Goal: Task Accomplishment & Management: Manage account settings

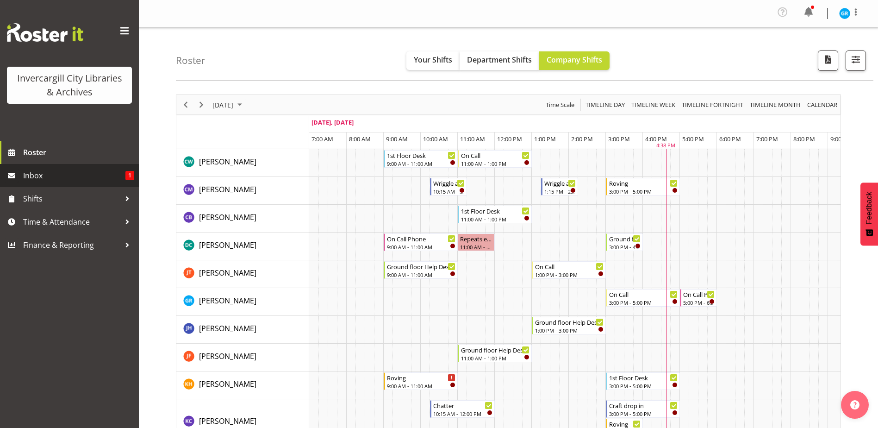
click at [32, 179] on span "Inbox" at bounding box center [74, 176] width 102 height 14
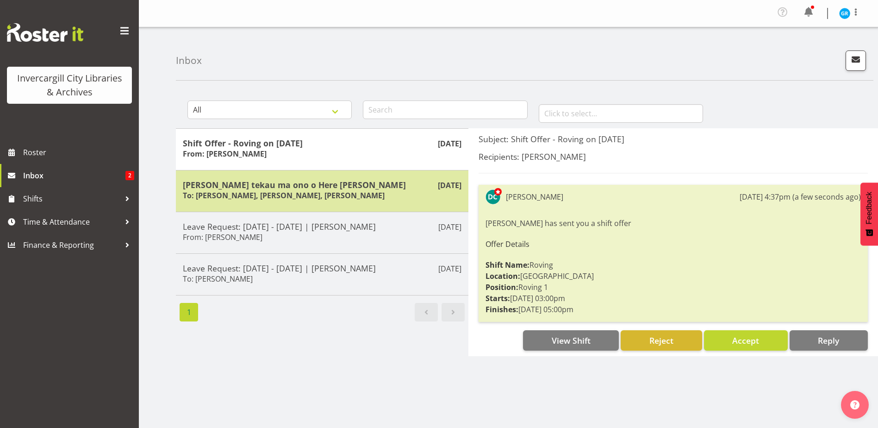
click at [208, 183] on h5 "[PERSON_NAME] tekau ma ono o Here [PERSON_NAME]" at bounding box center [322, 185] width 279 height 10
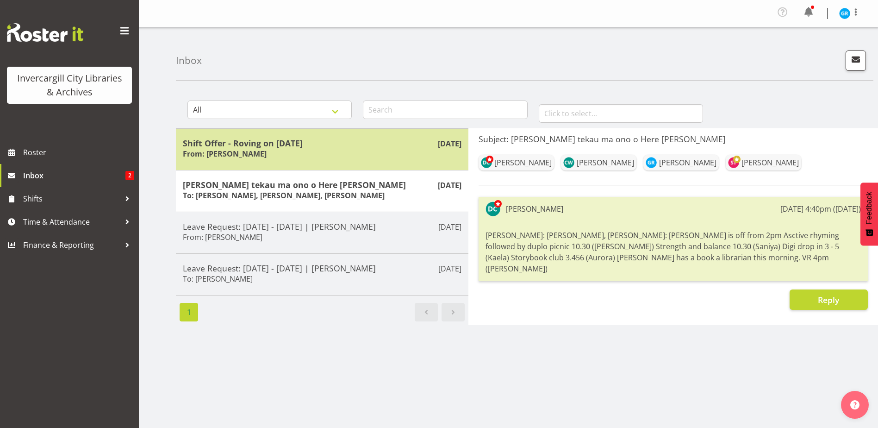
click at [262, 137] on div "[DATE] Shift Offer - Roving on [DATE] From: [PERSON_NAME]" at bounding box center [322, 149] width 293 height 42
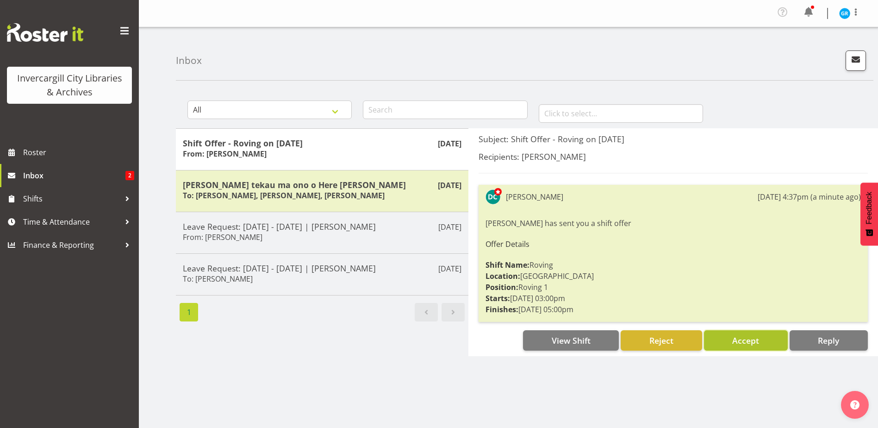
click at [750, 345] on span "Accept" at bounding box center [745, 340] width 27 height 11
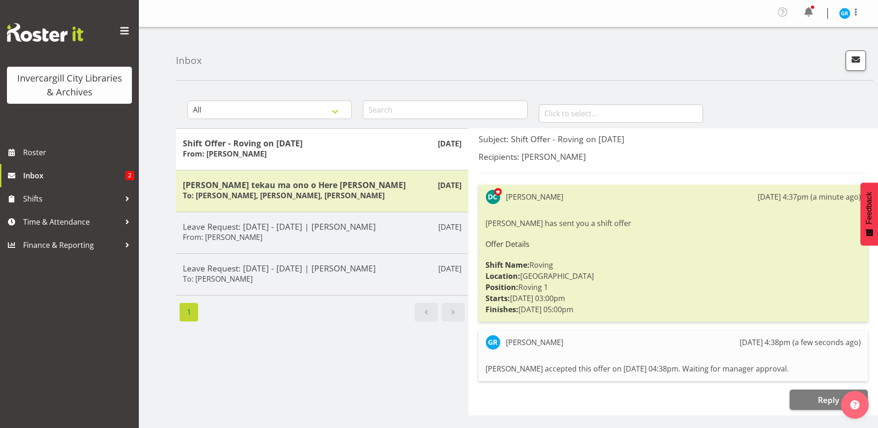
click at [557, 81] on div "Inbox All General Shift Offers Shift Swap Offers Leave Requests January Februar…" at bounding box center [508, 242] width 739 height 431
click at [731, 63] on div "Inbox" at bounding box center [525, 53] width 698 height 53
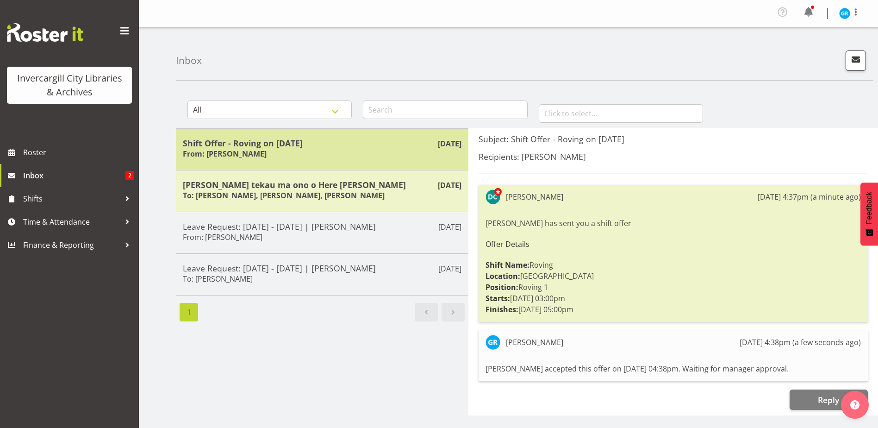
click at [377, 155] on div "Shift Offer - Roving on 02/09/25 From: Donald Cunningham" at bounding box center [322, 149] width 279 height 23
click at [249, 145] on h5 "Shift Offer - Roving on 02/09/25" at bounding box center [322, 143] width 279 height 10
click at [271, 137] on div "Sep 1st Shift Offer - Roving on 02/09/25 From: Donald Cunningham" at bounding box center [322, 149] width 293 height 42
click at [271, 148] on div "Shift Offer - Roving on 02/09/25 From: Donald Cunningham" at bounding box center [322, 149] width 279 height 23
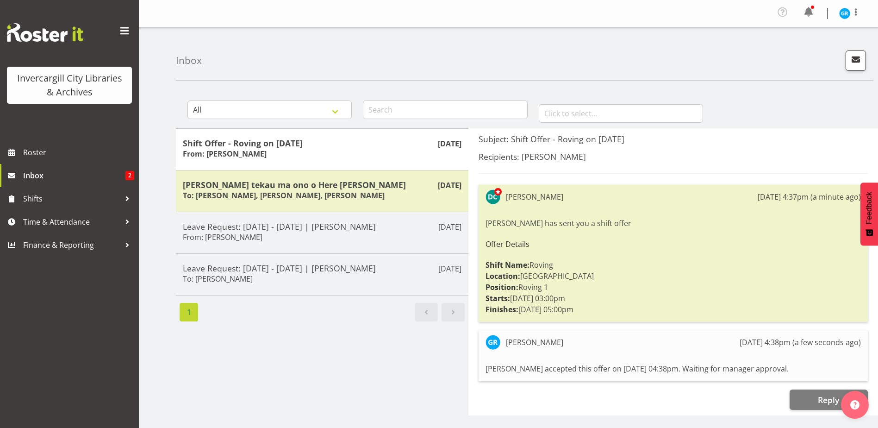
click at [726, 155] on h5 "Recipients: Grace Roscoe-Squires" at bounding box center [673, 156] width 389 height 10
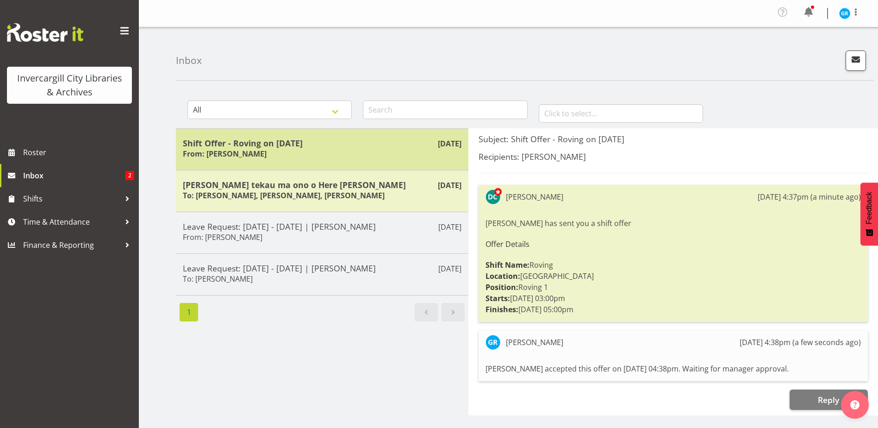
click at [298, 137] on div "Sep 1st Shift Offer - Roving on 02/09/25 From: Donald Cunningham" at bounding box center [322, 149] width 293 height 42
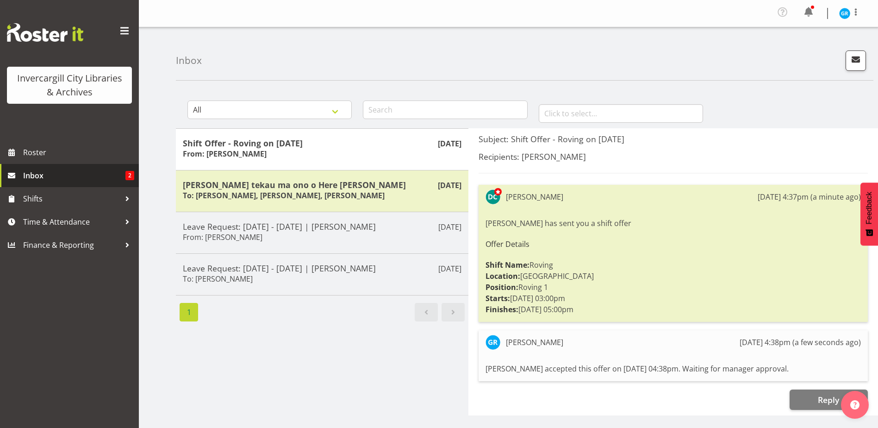
click at [34, 175] on span "Inbox" at bounding box center [74, 176] width 102 height 14
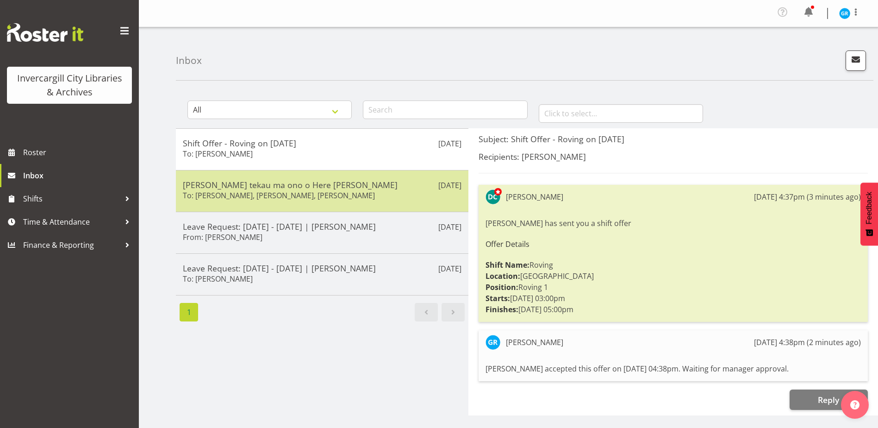
click at [297, 197] on h6 "To: [PERSON_NAME], [PERSON_NAME], [PERSON_NAME]" at bounding box center [279, 195] width 192 height 9
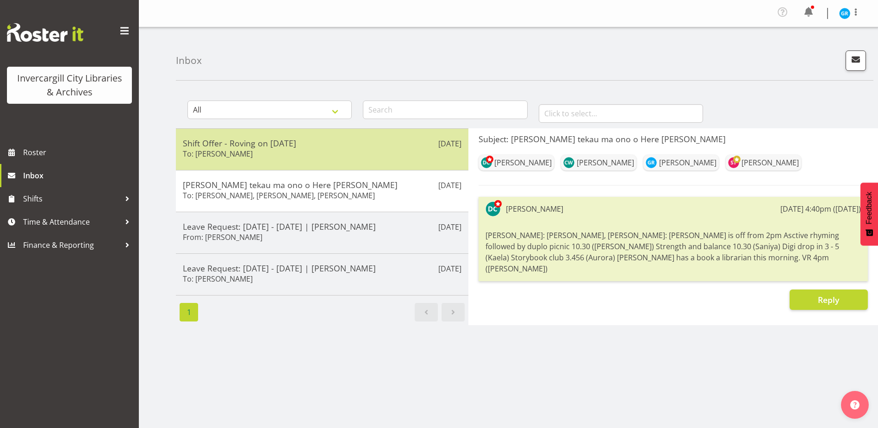
click at [294, 157] on div "Shift Offer - Roving on 02/09/25 To: Donald Cunningham" at bounding box center [322, 149] width 279 height 23
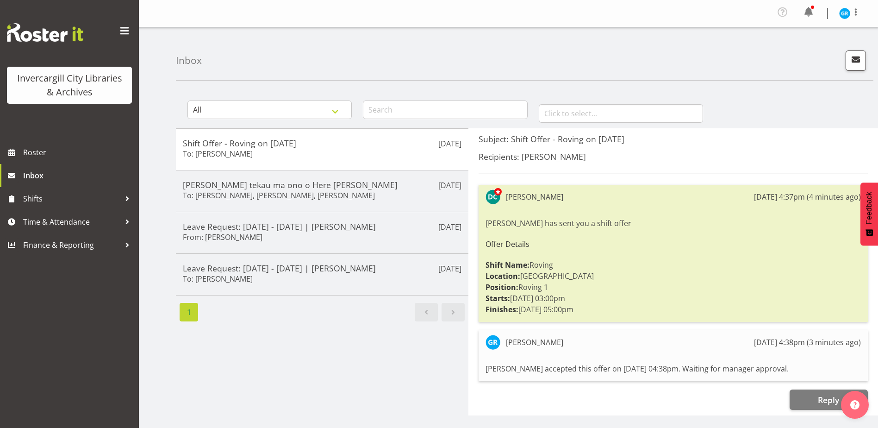
click at [765, 144] on h5 "Subject: Shift Offer - Roving on 02/09/25" at bounding box center [673, 139] width 389 height 10
click at [67, 156] on span "Roster" at bounding box center [78, 152] width 111 height 14
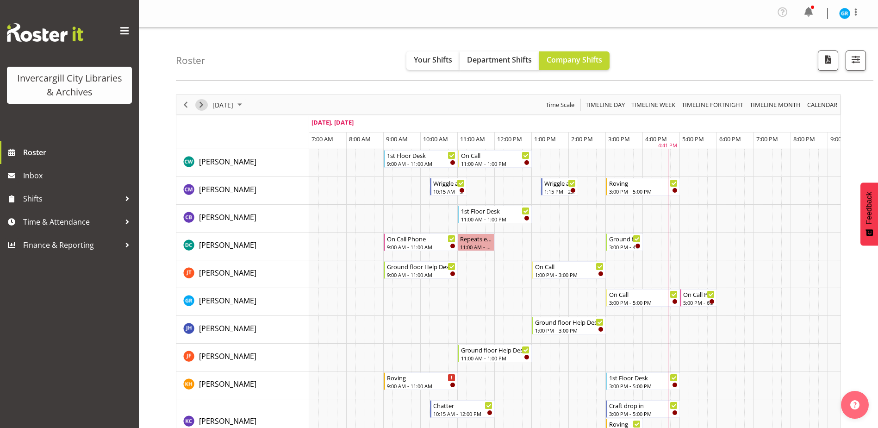
click at [200, 104] on span "Next" at bounding box center [201, 105] width 11 height 12
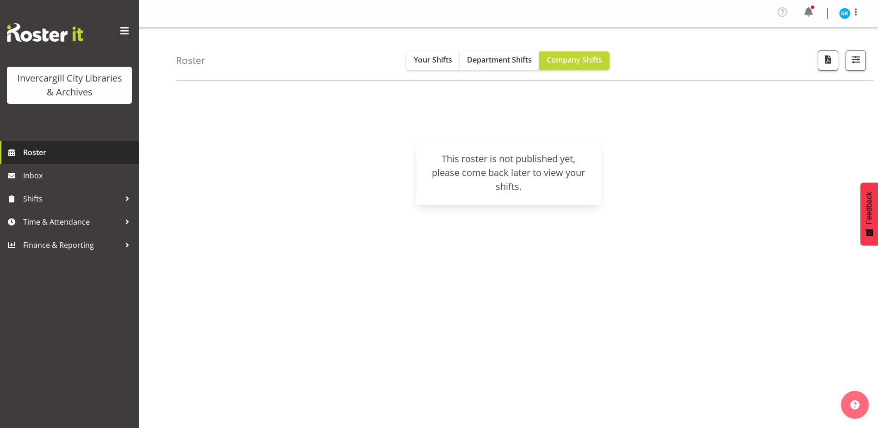
click at [37, 156] on span "Roster" at bounding box center [78, 152] width 111 height 14
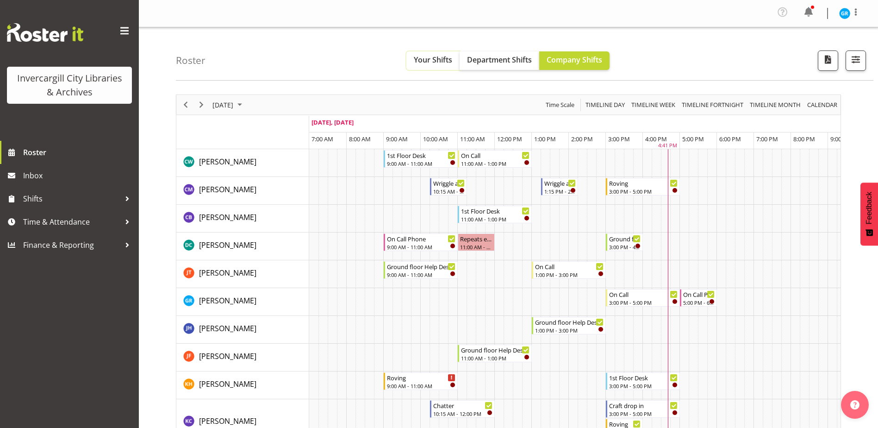
click at [431, 64] on span "Your Shifts" at bounding box center [433, 60] width 38 height 10
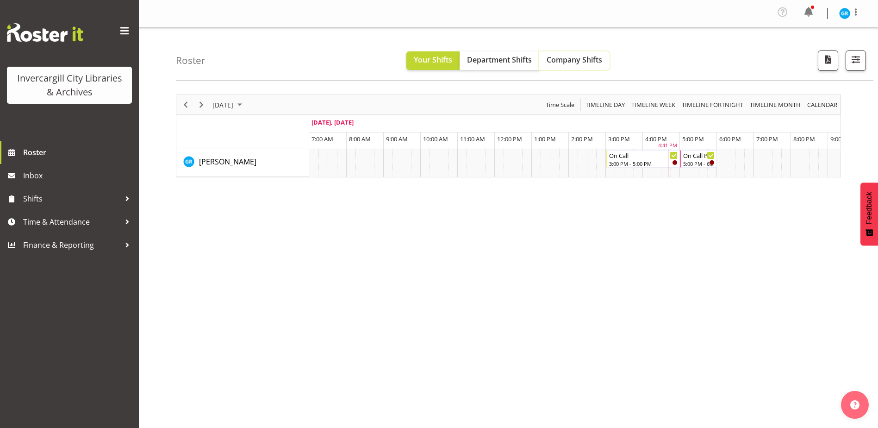
click at [579, 59] on span "Company Shifts" at bounding box center [575, 60] width 56 height 10
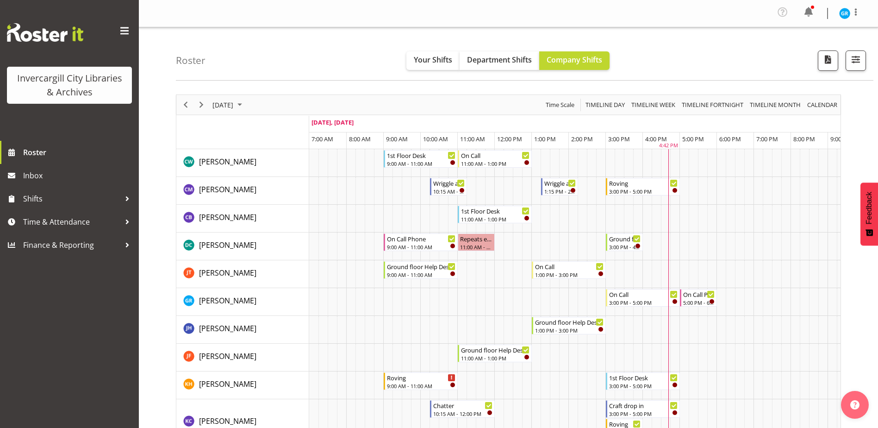
click at [326, 62] on div "Roster Your Shifts Department Shifts Company Shifts All Locations [GEOGRAPHIC_D…" at bounding box center [525, 53] width 698 height 53
click at [344, 44] on div "Roster Your Shifts Department Shifts Company Shifts All Locations [GEOGRAPHIC_D…" at bounding box center [525, 53] width 698 height 53
click at [360, 64] on div "Roster Your Shifts Department Shifts Company Shifts All Locations [GEOGRAPHIC_D…" at bounding box center [525, 53] width 698 height 53
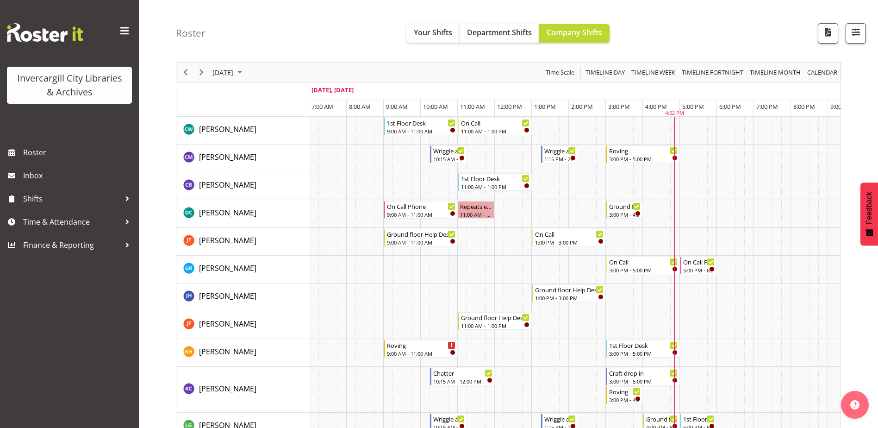
scroll to position [46, 0]
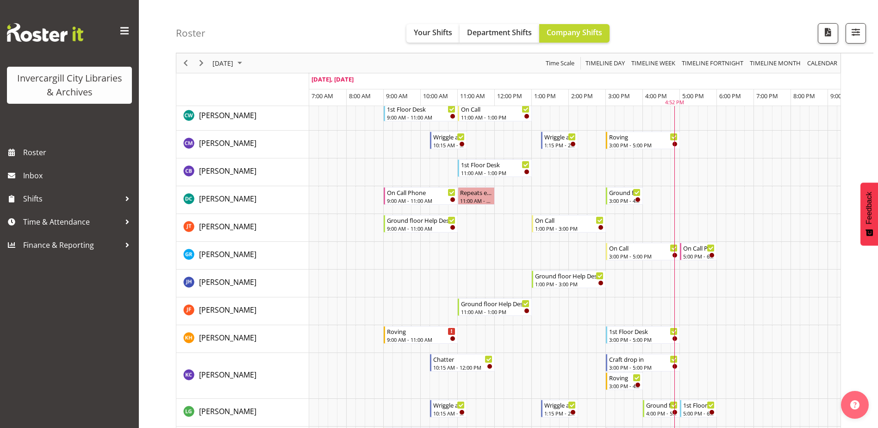
click at [360, 19] on div "Roster Your Shifts Department Shifts Company Shifts All Locations [GEOGRAPHIC_D…" at bounding box center [525, 26] width 698 height 53
